Goal: Transaction & Acquisition: Purchase product/service

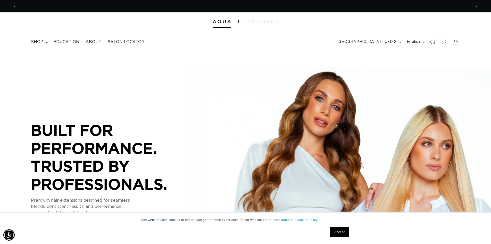
scroll to position [0, 455]
click at [36, 39] on span "shop" at bounding box center [37, 41] width 12 height 5
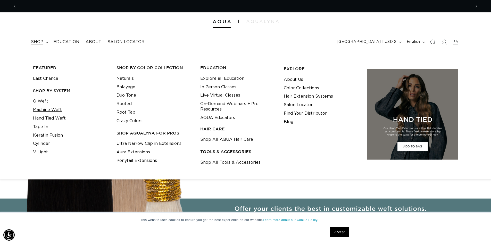
scroll to position [0, 910]
click at [42, 100] on link "Q Weft" at bounding box center [40, 101] width 15 height 9
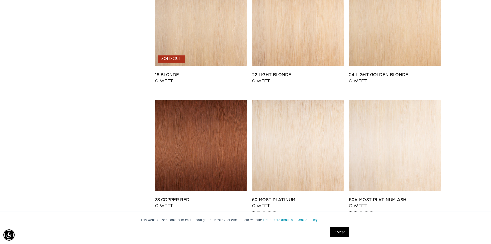
scroll to position [603, 0]
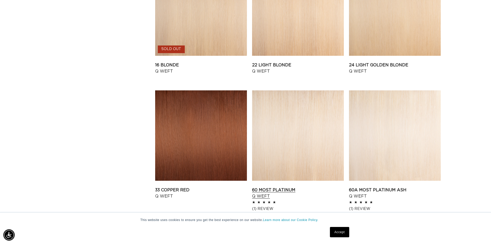
click at [321, 187] on link "60 Most Platinum Q Weft" at bounding box center [298, 193] width 92 height 12
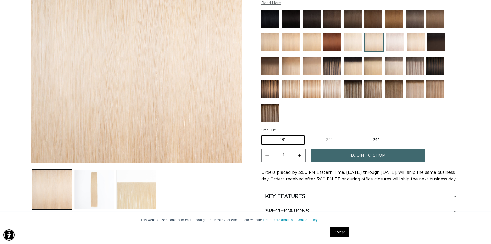
scroll to position [0, 910]
click at [368, 151] on span "login to shop" at bounding box center [368, 155] width 34 height 13
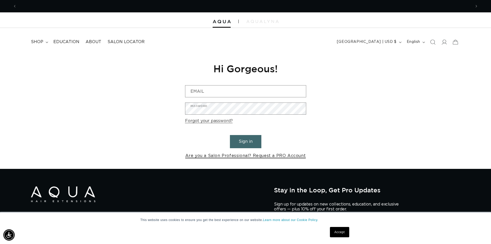
click at [232, 155] on link "Are you a Salon Professional? Request a PRO Account" at bounding box center [245, 155] width 121 height 7
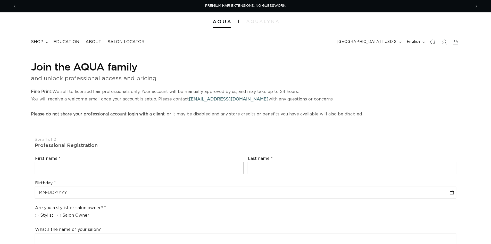
select select "US"
select select "[GEOGRAPHIC_DATA]"
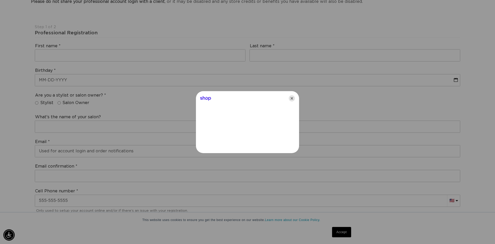
click at [293, 100] on icon "Close" at bounding box center [292, 98] width 6 height 6
